Goal: Task Accomplishment & Management: Complete application form

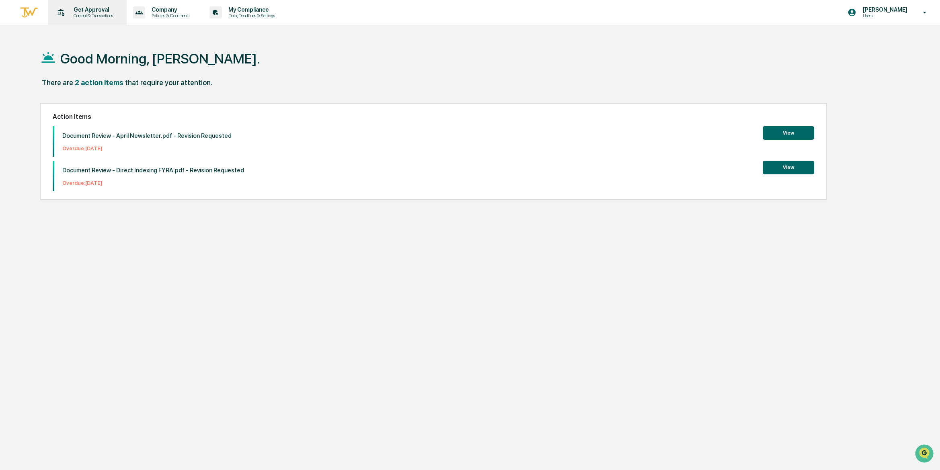
click at [94, 16] on p "Content & Transactions" at bounding box center [92, 16] width 50 height 6
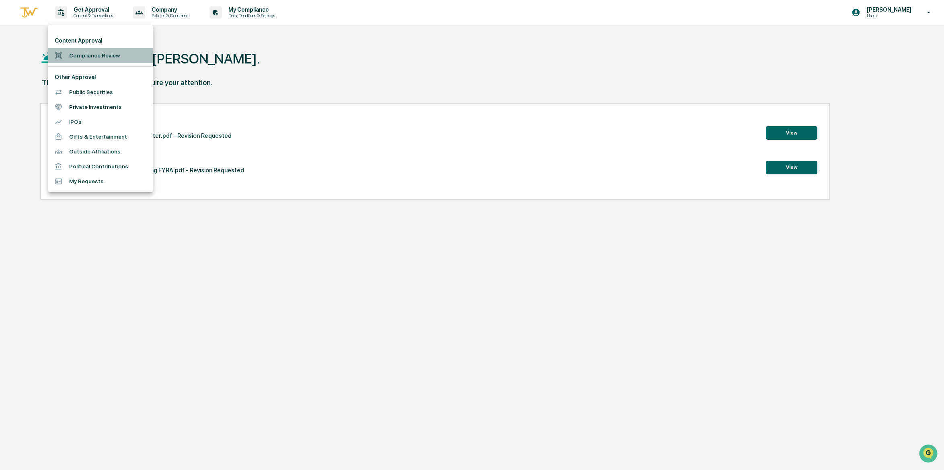
click at [88, 51] on li "Compliance Review" at bounding box center [100, 55] width 105 height 15
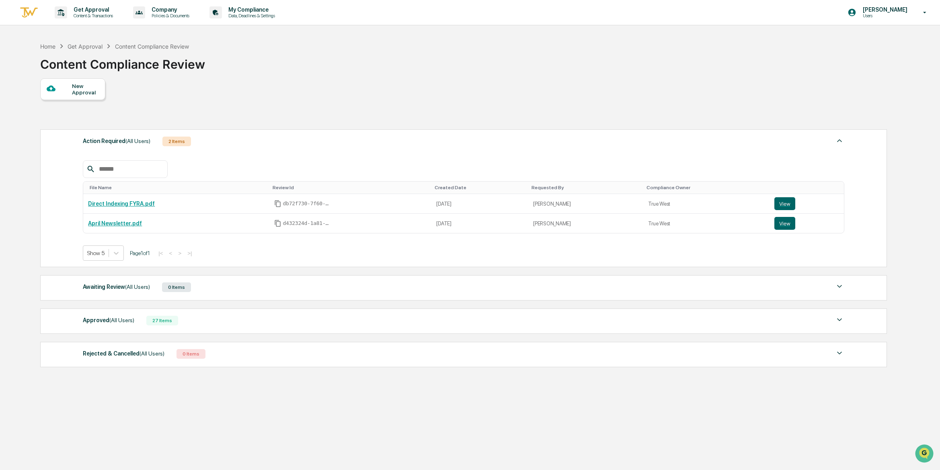
click at [92, 96] on div "New Approval" at bounding box center [72, 89] width 65 height 22
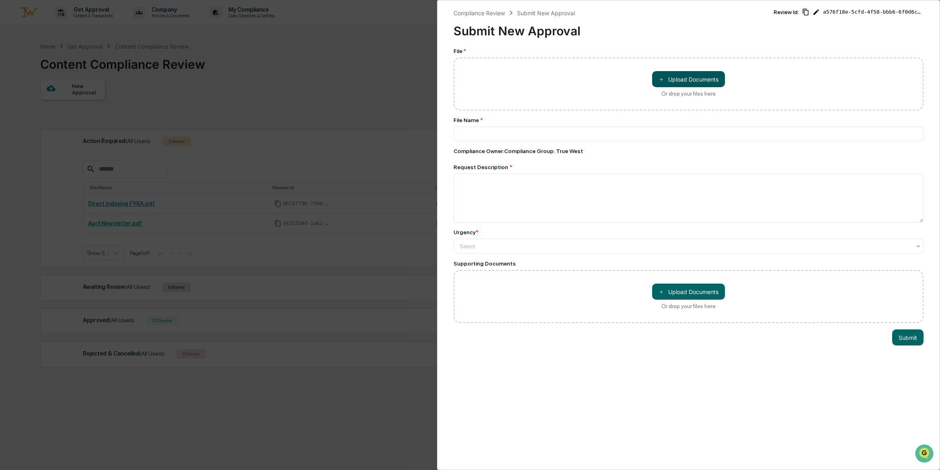
click at [692, 79] on button "＋ Upload Documents" at bounding box center [688, 79] width 73 height 16
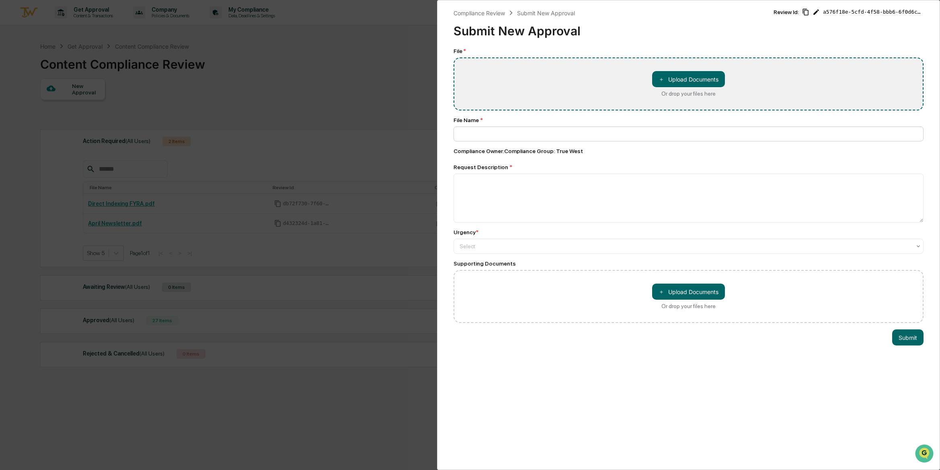
type input "**********"
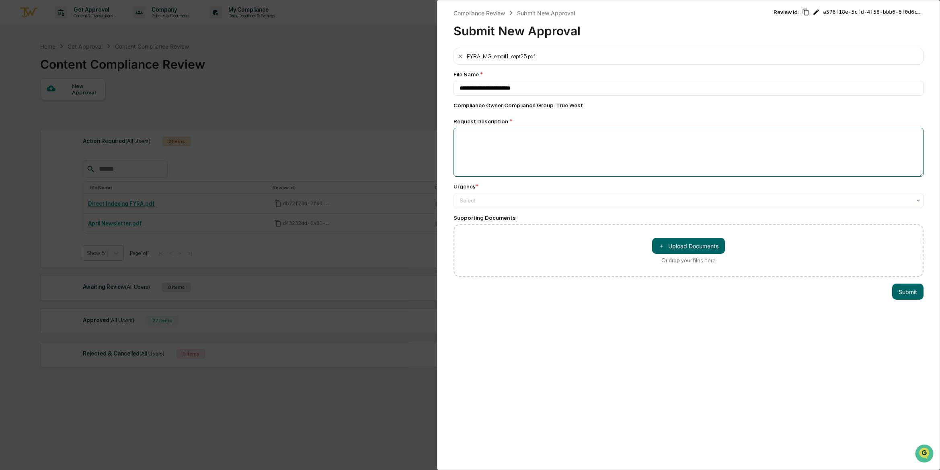
click at [669, 154] on textarea at bounding box center [689, 152] width 470 height 49
type textarea "**********"
click at [569, 197] on div at bounding box center [686, 201] width 452 height 8
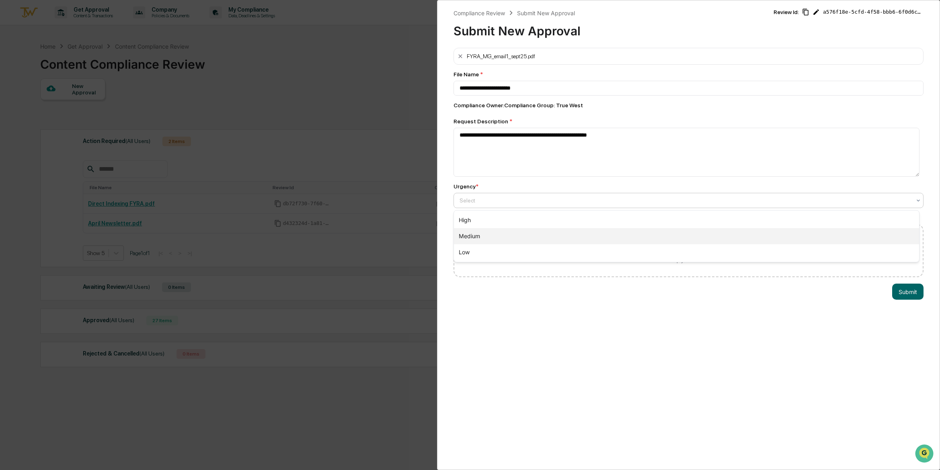
click at [523, 235] on div "Medium" at bounding box center [686, 236] width 465 height 16
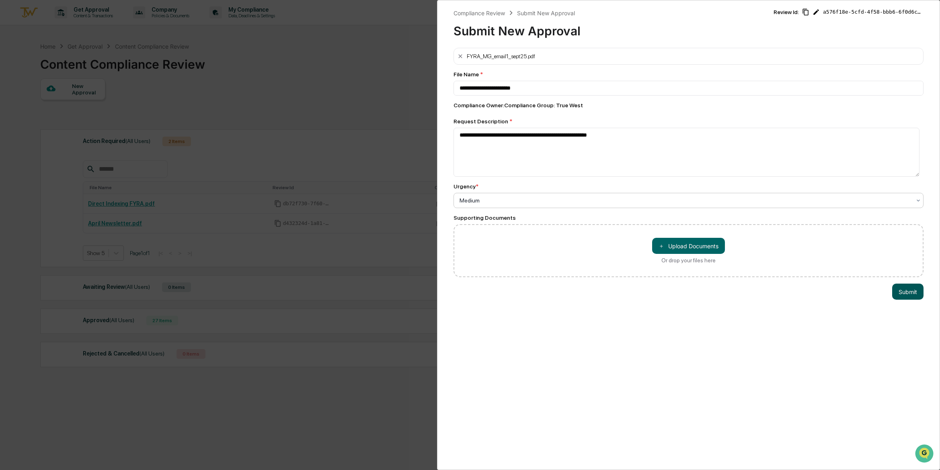
click at [901, 291] on button "Submit" at bounding box center [907, 292] width 31 height 16
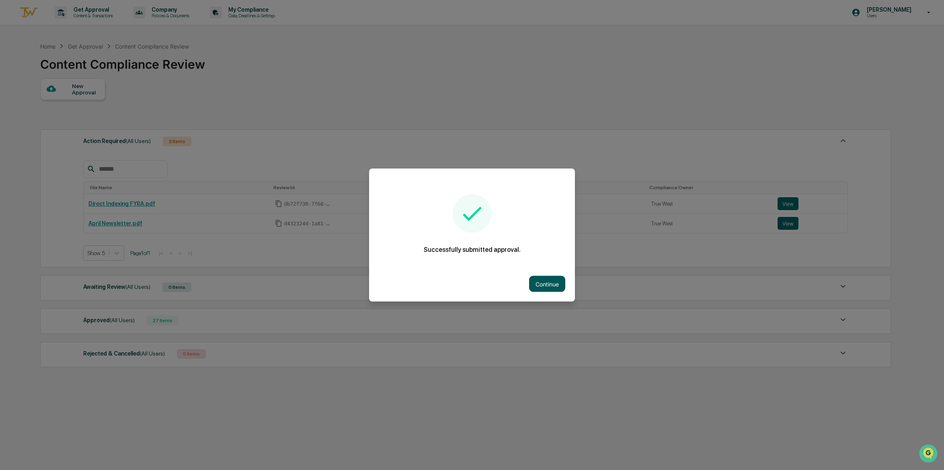
click at [550, 284] on button "Continue" at bounding box center [547, 284] width 36 height 16
